Goal: Information Seeking & Learning: Learn about a topic

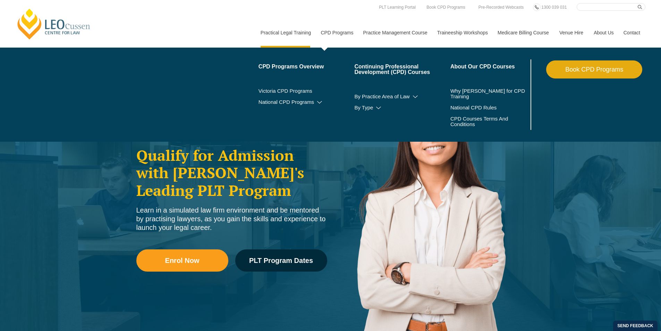
click at [331, 31] on link "CPD Programs" at bounding box center [337, 33] width 42 height 30
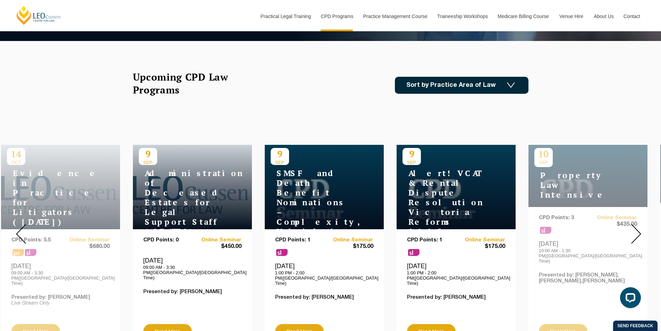
click at [499, 86] on link "Sort by Practice Area of Law" at bounding box center [462, 85] width 134 height 17
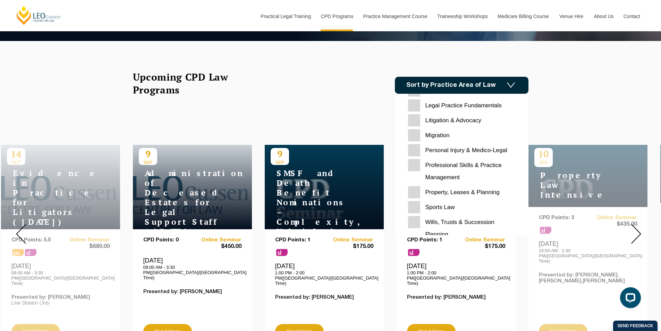
scroll to position [219, 0]
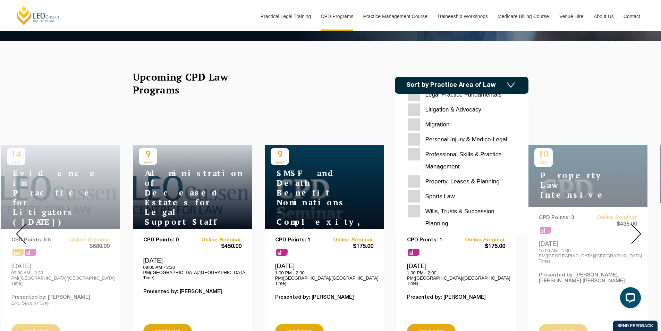
click at [447, 179] on Planning "Property, Leases & Planning" at bounding box center [461, 181] width 107 height 12
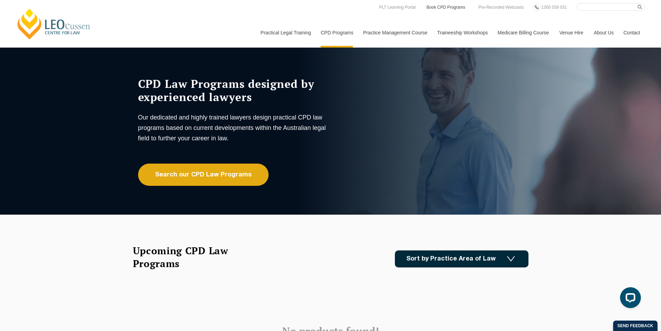
click at [458, 8] on link "Book CPD Programs" at bounding box center [446, 7] width 40 height 8
click at [592, 6] on input "Search here" at bounding box center [611, 7] width 69 height 8
type input "conveyancing"
click at [638, 3] on button "submit" at bounding box center [642, 7] width 8 height 8
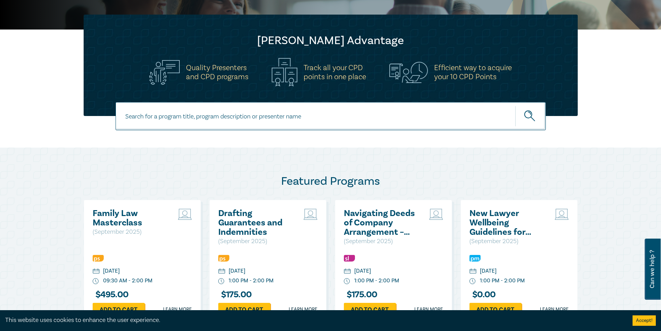
scroll to position [313, 0]
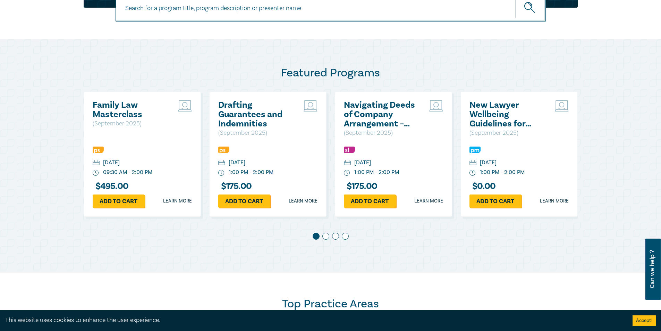
click at [326, 234] on span at bounding box center [326, 236] width 7 height 7
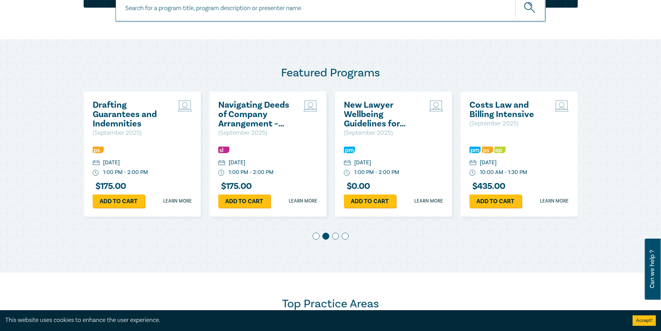
click at [335, 236] on span at bounding box center [335, 236] width 7 height 7
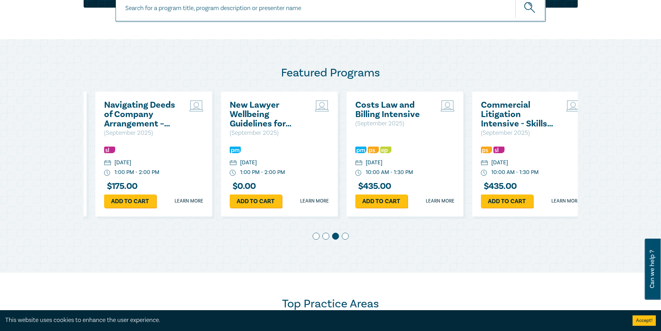
scroll to position [0, 251]
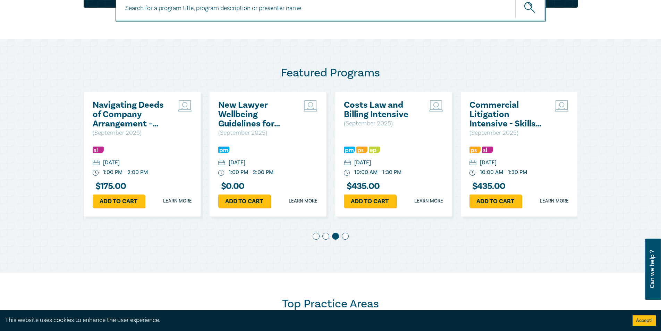
click at [345, 237] on span at bounding box center [345, 236] width 7 height 7
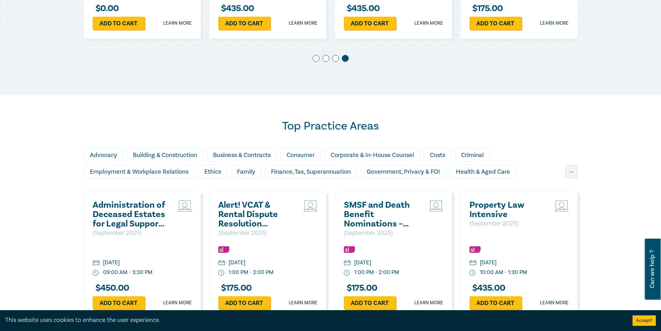
scroll to position [556, 0]
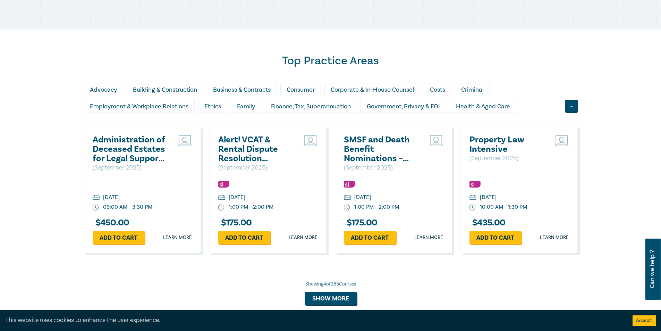
click at [571, 107] on div "..." at bounding box center [572, 106] width 13 height 13
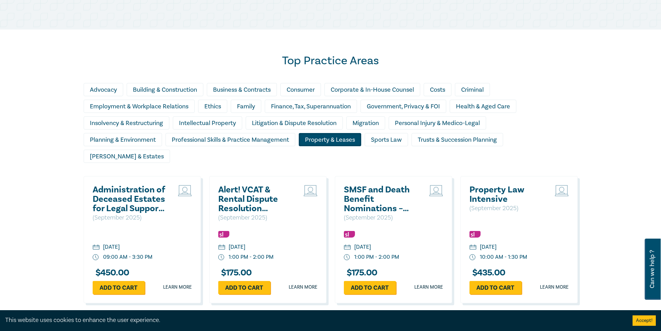
drag, startPoint x: 339, startPoint y: 141, endPoint x: 331, endPoint y: 138, distance: 8.1
click at [331, 138] on div "Property & Leases" at bounding box center [330, 139] width 63 height 13
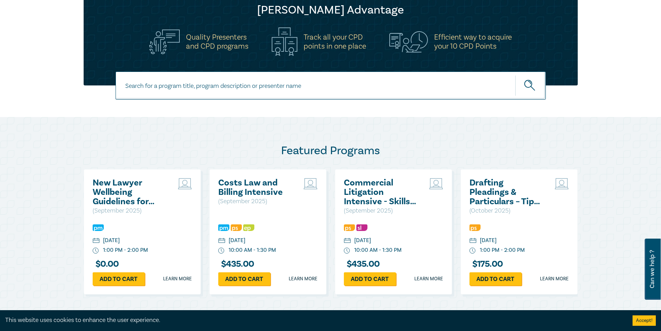
scroll to position [0, 0]
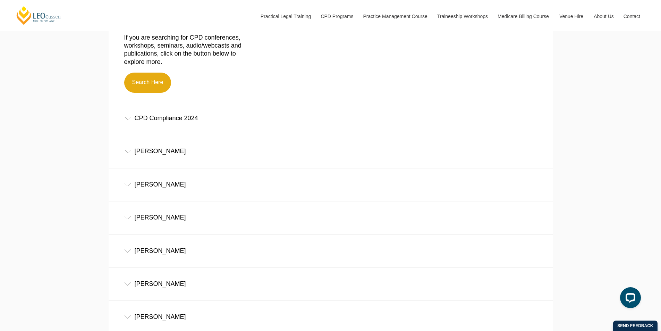
scroll to position [278, 0]
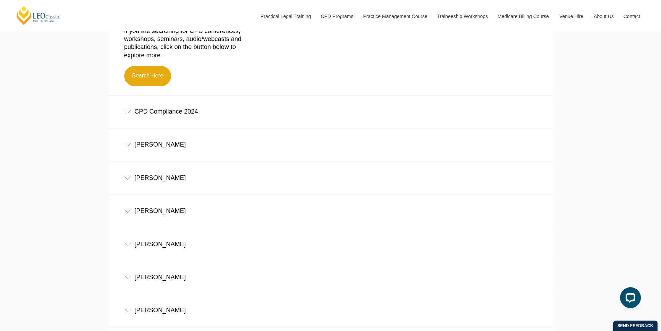
click at [126, 110] on div "CPD Compliance 2024" at bounding box center [331, 111] width 444 height 32
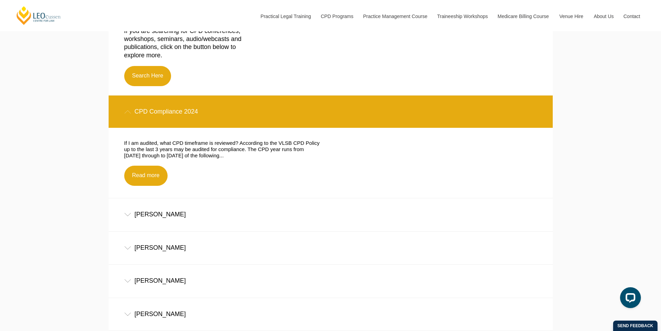
click at [126, 110] on div "CPD Compliance 2024" at bounding box center [331, 111] width 444 height 32
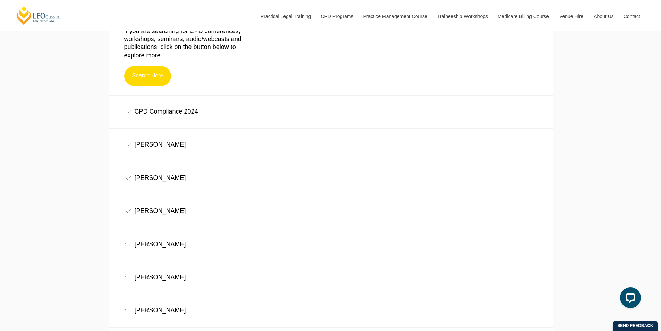
click at [155, 78] on link "Search Here" at bounding box center [147, 76] width 47 height 20
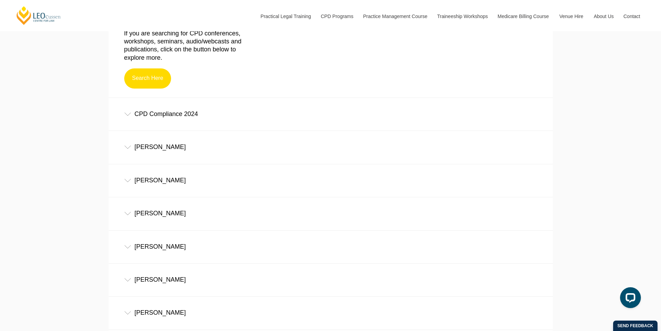
scroll to position [270, 0]
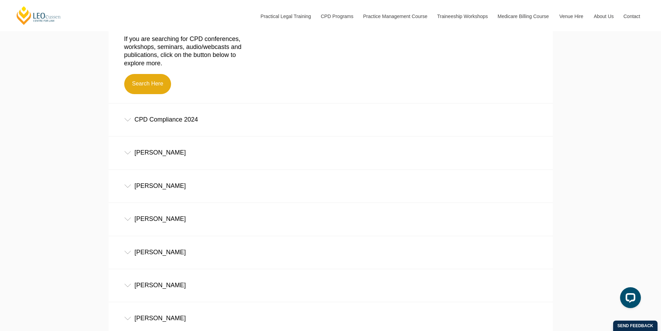
click at [130, 119] on div "CPD Compliance 2024" at bounding box center [331, 119] width 444 height 32
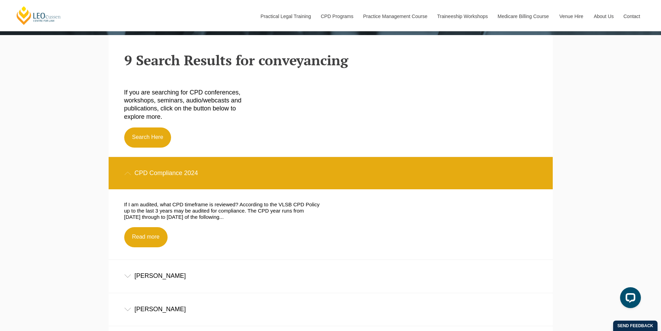
scroll to position [305, 0]
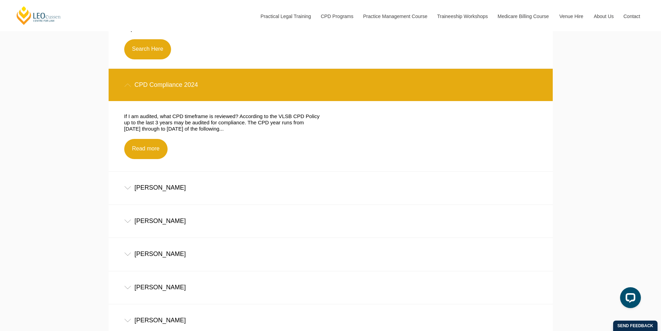
click at [123, 187] on div "Jacinta Foley" at bounding box center [331, 188] width 444 height 32
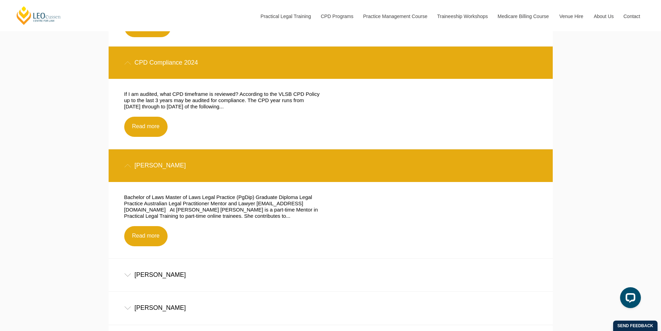
scroll to position [339, 0]
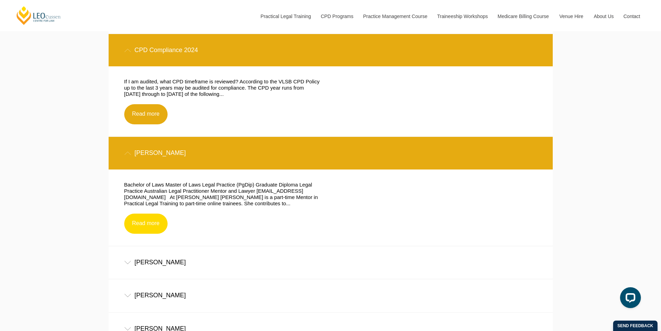
click at [146, 228] on link "Read more" at bounding box center [145, 224] width 43 height 20
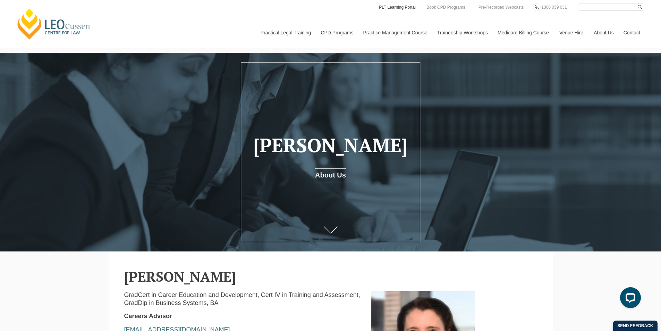
click at [408, 7] on link "PLT Learning Portal" at bounding box center [397, 7] width 38 height 8
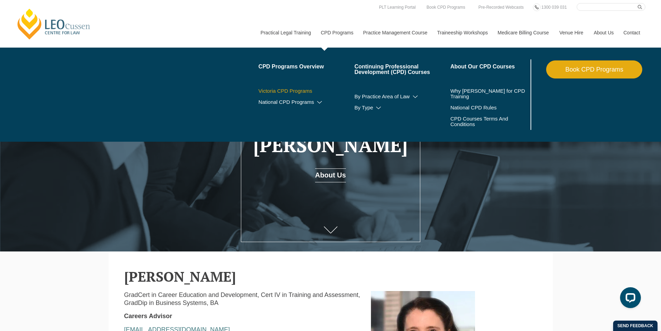
click at [302, 91] on link "Victoria CPD Programs" at bounding box center [307, 91] width 96 height 6
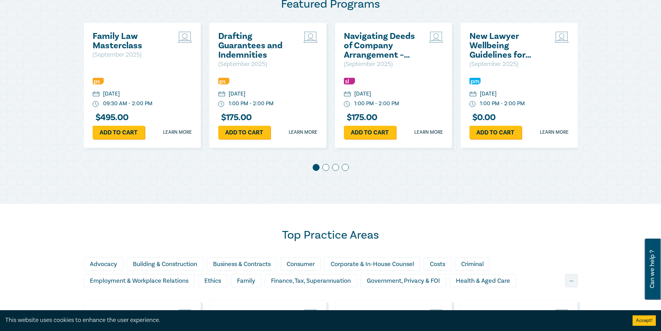
scroll to position [382, 0]
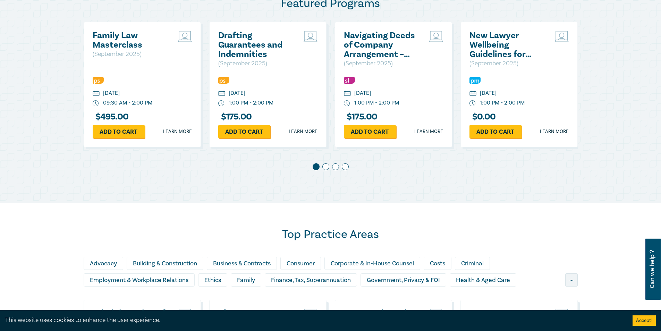
click at [327, 167] on span at bounding box center [326, 166] width 7 height 7
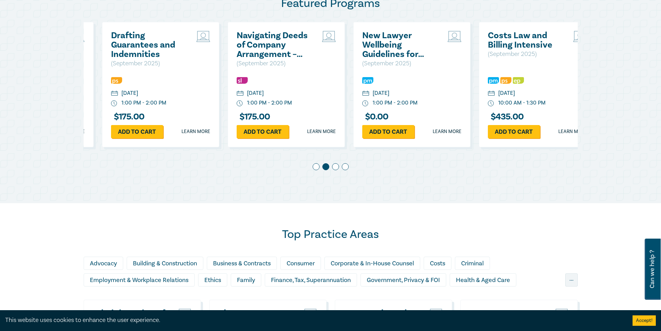
scroll to position [0, 126]
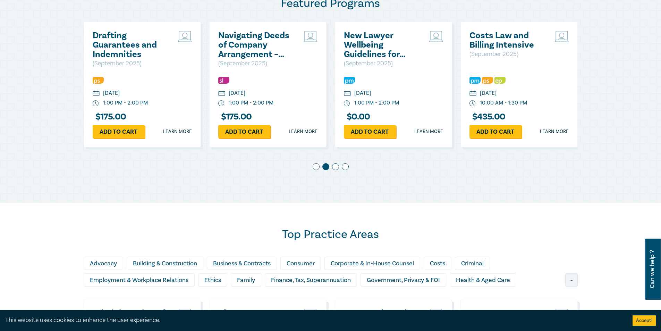
click at [340, 168] on div at bounding box center [331, 168] width 494 height 10
click at [339, 168] on div at bounding box center [331, 168] width 494 height 10
click at [336, 168] on span at bounding box center [335, 166] width 7 height 7
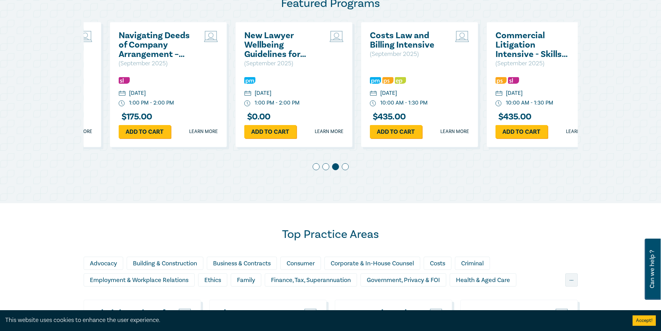
scroll to position [0, 251]
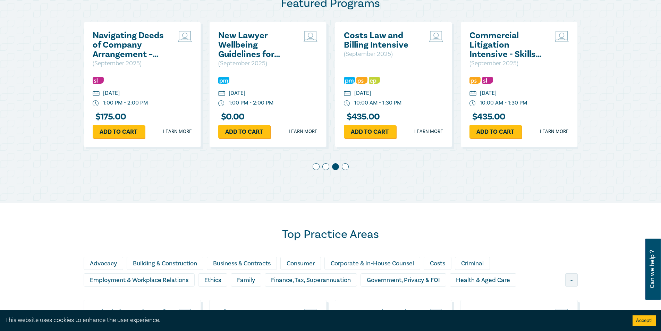
click at [348, 167] on span at bounding box center [345, 166] width 7 height 7
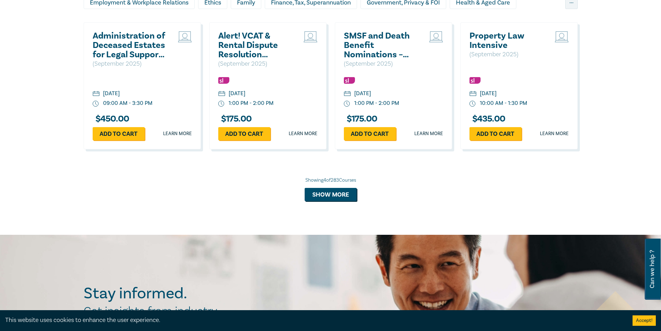
scroll to position [660, 0]
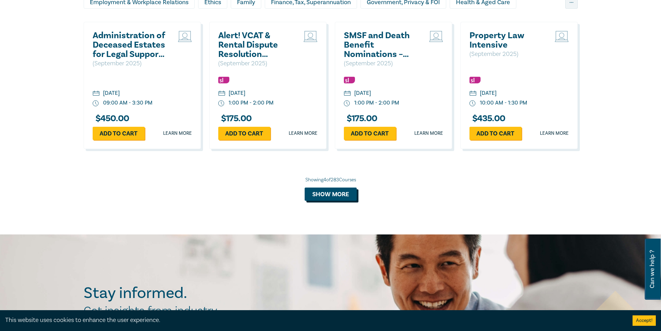
click at [333, 195] on button "Show more" at bounding box center [331, 194] width 52 height 13
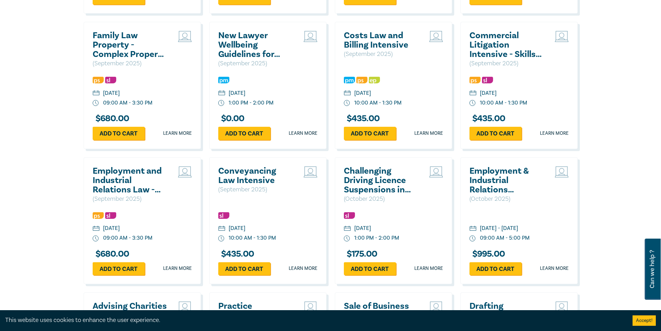
scroll to position [938, 0]
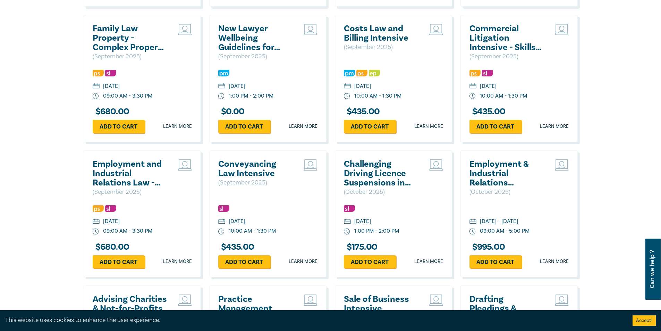
click at [253, 166] on h2 "Conveyancing Law Intensive" at bounding box center [255, 168] width 75 height 19
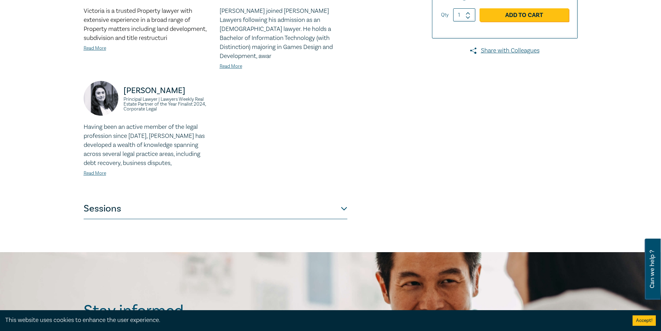
scroll to position [313, 0]
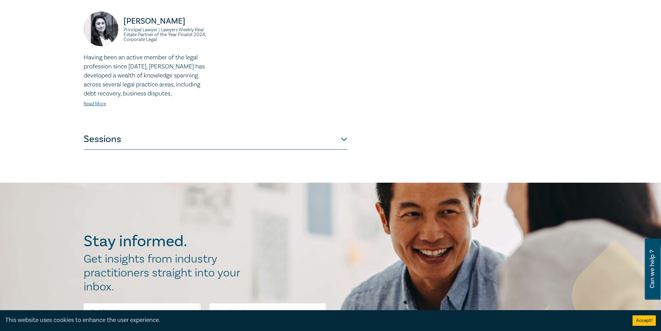
click at [340, 130] on button "Sessions" at bounding box center [216, 139] width 264 height 21
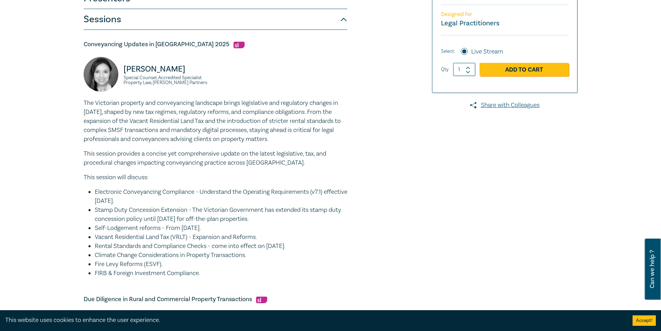
scroll to position [206, 0]
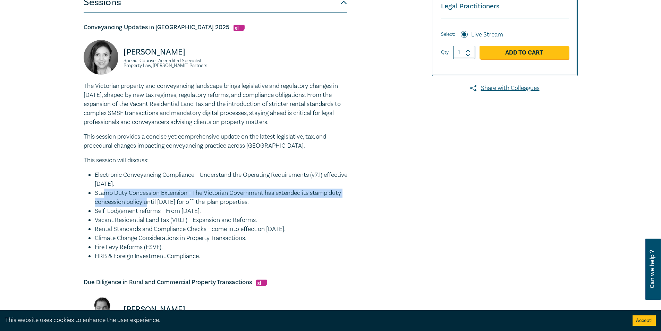
drag, startPoint x: 103, startPoint y: 195, endPoint x: 149, endPoint y: 203, distance: 46.6
click at [149, 203] on li "Stamp Duty Concession Extension - The Victorian Government has extended its sta…" at bounding box center [221, 198] width 253 height 18
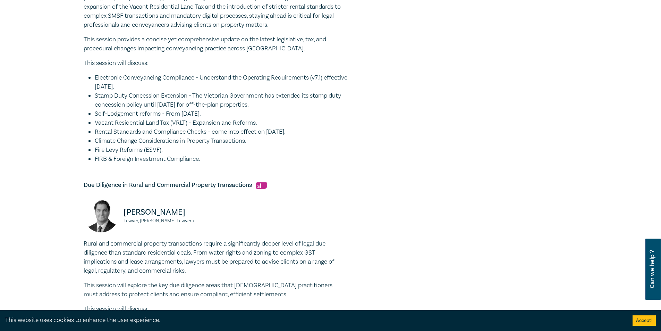
scroll to position [313, 0]
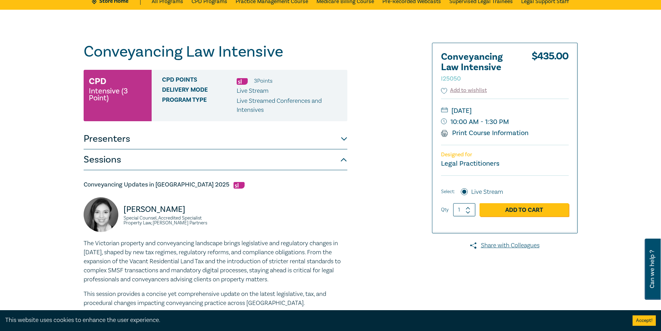
scroll to position [0, 0]
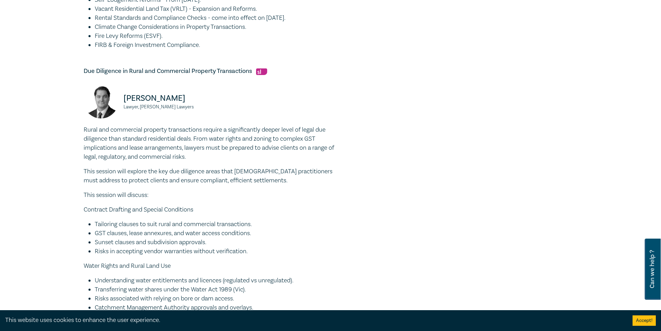
scroll to position [278, 0]
